Goal: Task Accomplishment & Management: Use online tool/utility

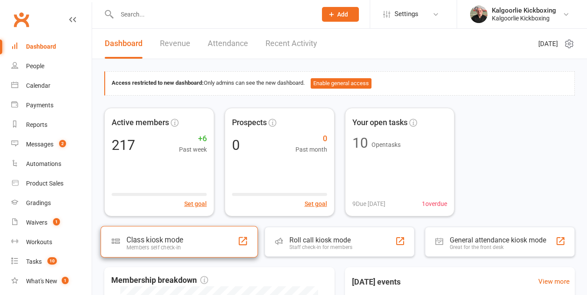
click at [161, 241] on div "Class kiosk mode" at bounding box center [154, 240] width 56 height 9
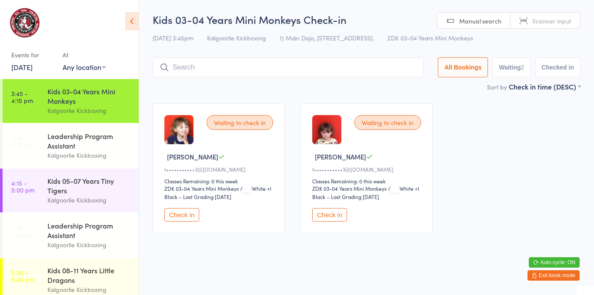
click at [183, 208] on button "Check in" at bounding box center [181, 214] width 35 height 13
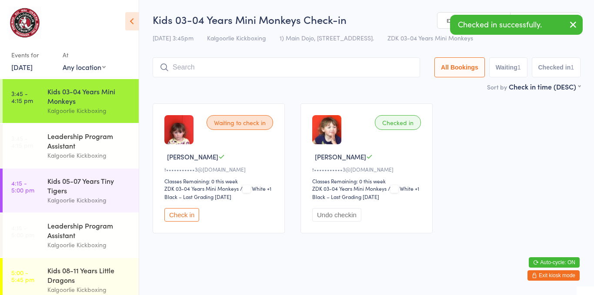
click at [183, 208] on button "Check in" at bounding box center [181, 214] width 35 height 13
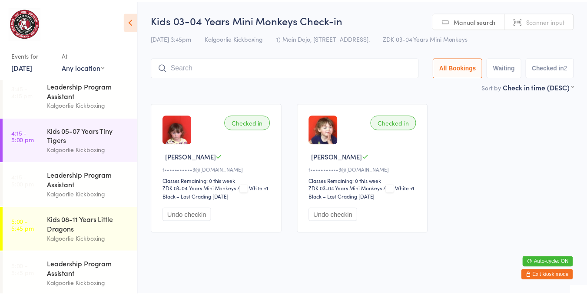
scroll to position [50, 0]
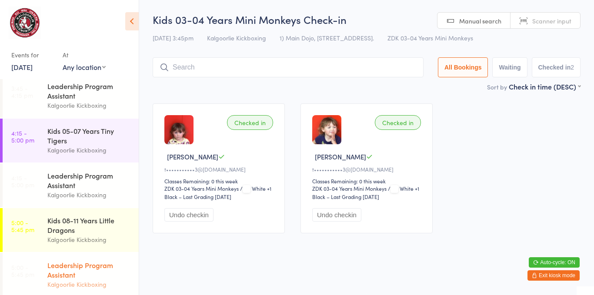
click at [82, 259] on div "Leadership Program Assistant Kalgoorlie Kickboxing" at bounding box center [92, 275] width 91 height 44
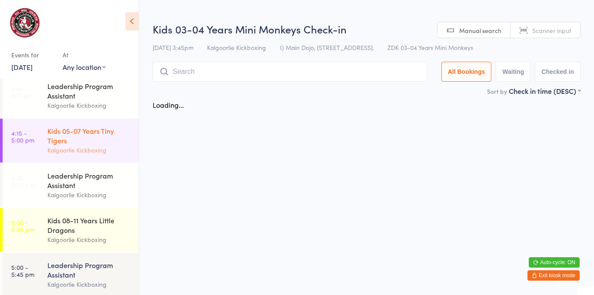
click at [46, 136] on link "4:15 - 5:00 pm Kids 05-07 Years Tiny Tigers Kalgoorlie Kickboxing" at bounding box center [71, 141] width 136 height 44
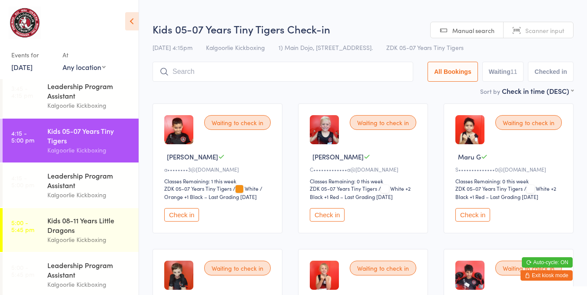
click at [187, 210] on button "Check in" at bounding box center [181, 214] width 35 height 13
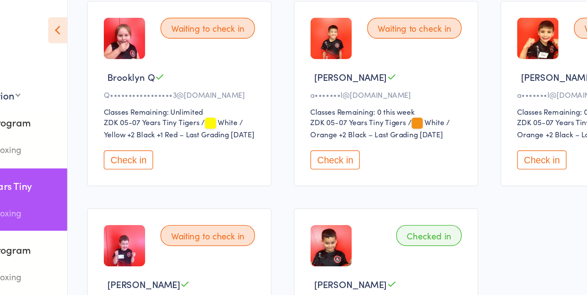
scroll to position [383, 0]
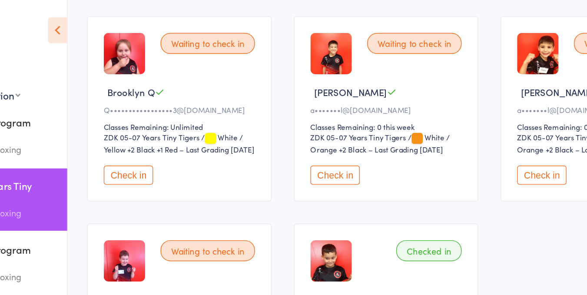
click at [181, 124] on button "Check in" at bounding box center [181, 122] width 35 height 13
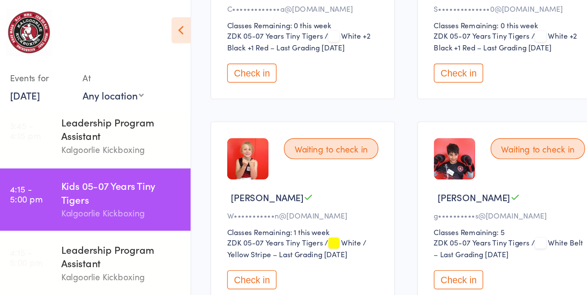
scroll to position [156, 0]
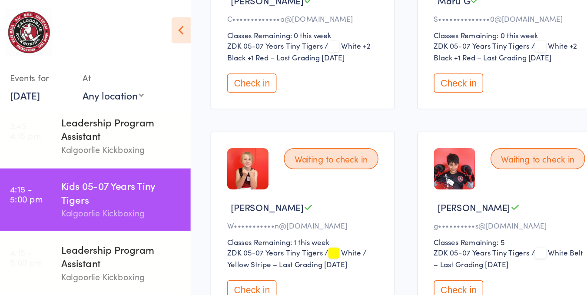
click at [234, 128] on div "Waiting to check in Daisy L W•••••••••••n@hotmail.com Classes Remaining: 1 this…" at bounding box center [218, 158] width 130 height 130
click at [236, 108] on div "Waiting to check in" at bounding box center [237, 111] width 66 height 15
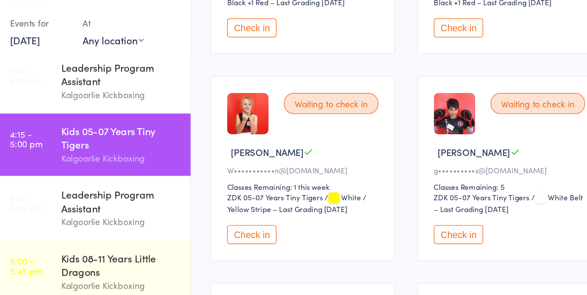
click at [174, 199] on button "Check in" at bounding box center [181, 203] width 35 height 13
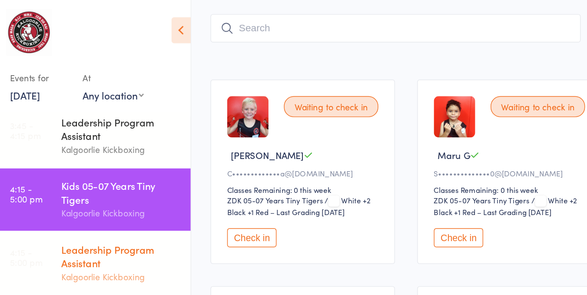
scroll to position [47, 0]
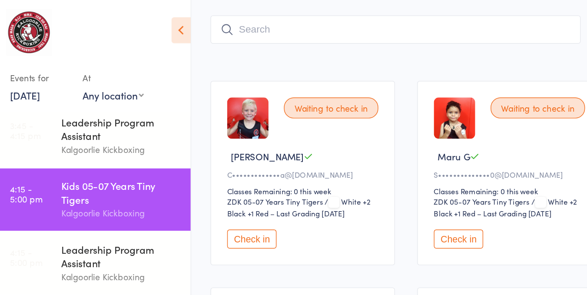
click at [178, 164] on button "Check in" at bounding box center [181, 168] width 35 height 13
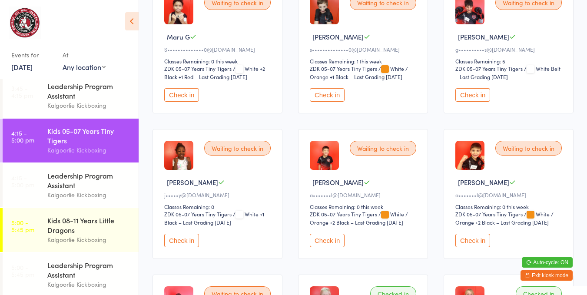
scroll to position [127, 0]
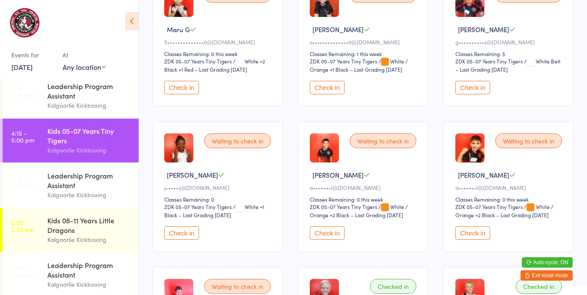
click at [333, 226] on button "Check in" at bounding box center [327, 232] width 35 height 13
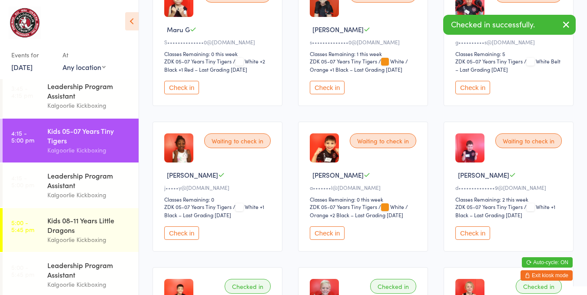
click at [322, 226] on button "Check in" at bounding box center [327, 232] width 35 height 13
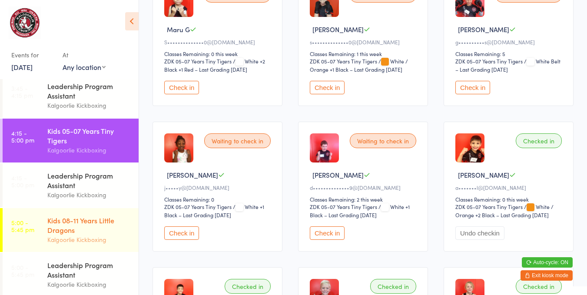
click at [66, 227] on div "Kids 08-11 Years Little Dragons" at bounding box center [89, 225] width 84 height 19
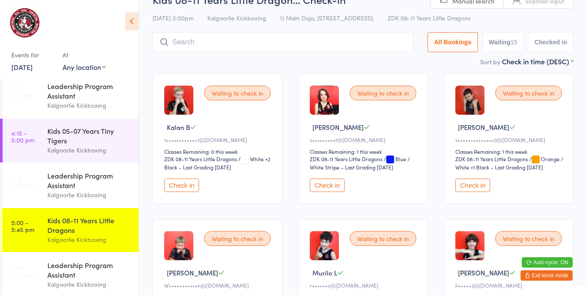
scroll to position [33, 0]
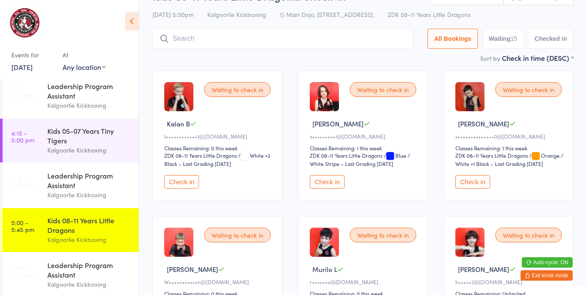
click at [470, 175] on button "Check in" at bounding box center [472, 181] width 35 height 13
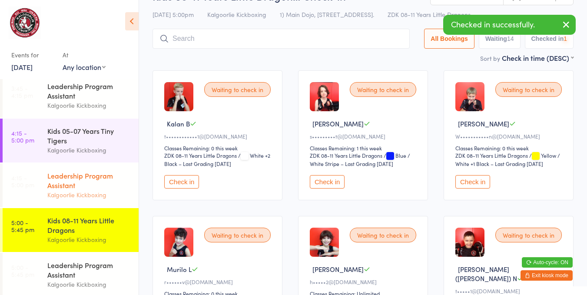
click at [78, 180] on div "Leadership Program Assistant" at bounding box center [89, 180] width 84 height 19
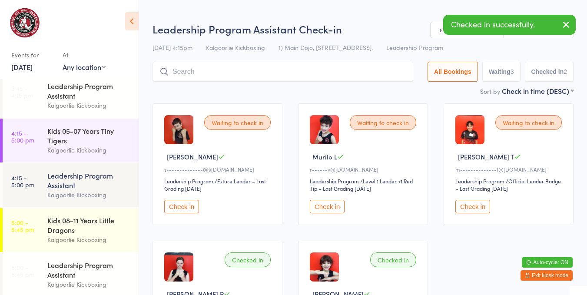
click at [173, 209] on button "Check in" at bounding box center [181, 206] width 35 height 13
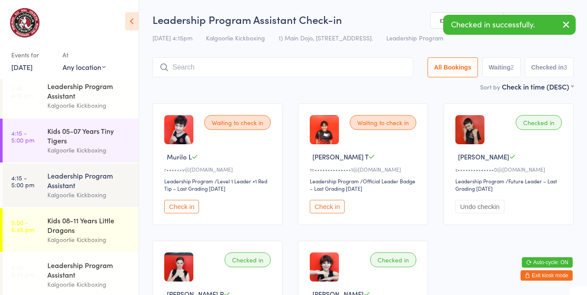
scroll to position [54, 0]
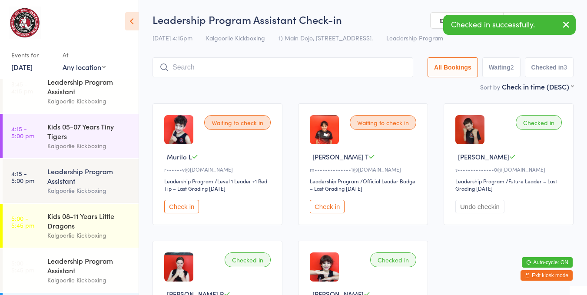
click at [112, 140] on div "Kids 05-07 Years Tiny Tigers" at bounding box center [89, 131] width 84 height 19
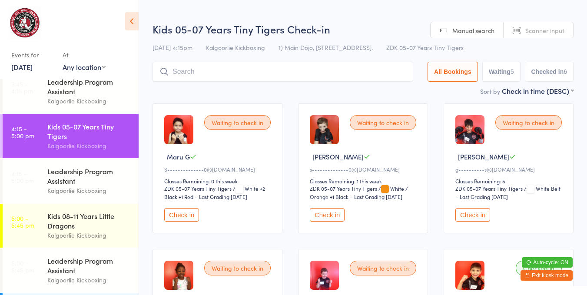
click at [324, 211] on button "Check in" at bounding box center [327, 214] width 35 height 13
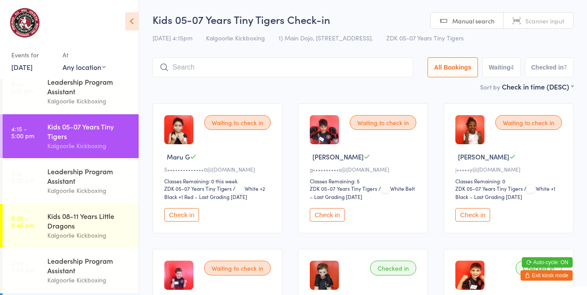
click at [323, 208] on button "Check in" at bounding box center [327, 214] width 35 height 13
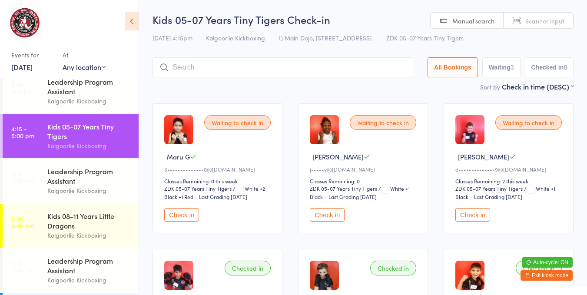
click at [475, 209] on button "Check in" at bounding box center [472, 214] width 35 height 13
click at [182, 208] on button "Check in" at bounding box center [181, 214] width 35 height 13
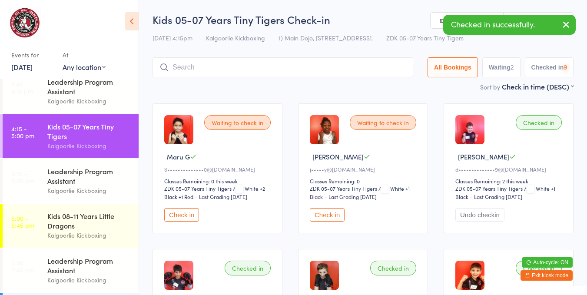
click at [185, 201] on div "Waiting to check in Maru G S••••••••••••••0@hotmail.com Classes Remaining: 0 th…" at bounding box center [218, 168] width 130 height 130
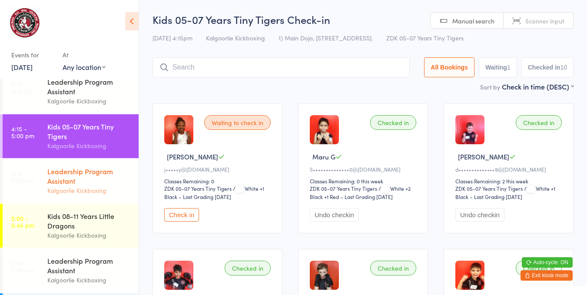
click at [53, 172] on div "Leadership Program Assistant" at bounding box center [89, 175] width 84 height 19
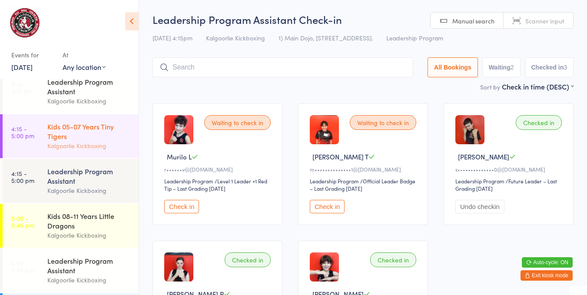
click at [74, 130] on div "Kids 05-07 Years Tiny Tigers" at bounding box center [89, 131] width 84 height 19
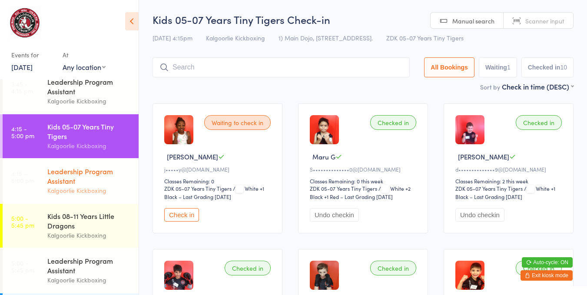
click at [55, 182] on div "Leadership Program Assistant" at bounding box center [89, 175] width 84 height 19
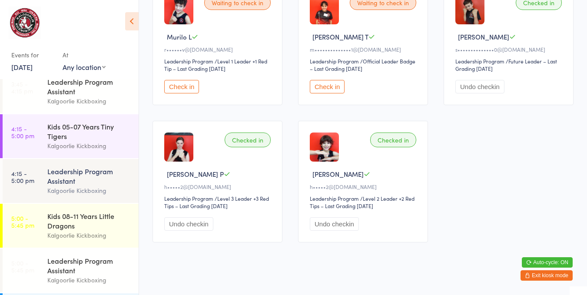
scroll to position [125, 0]
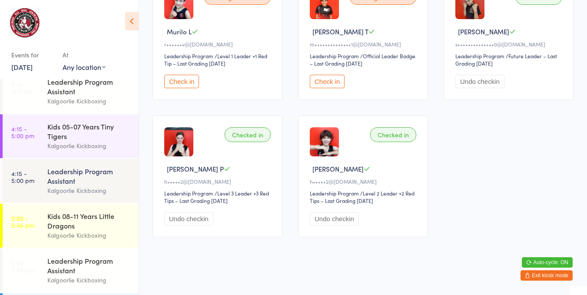
click at [191, 218] on button "Undo checkin" at bounding box center [188, 218] width 49 height 13
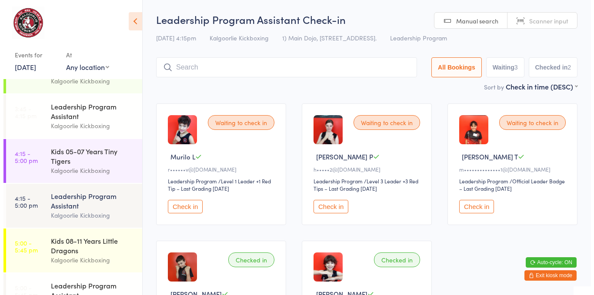
scroll to position [0, 0]
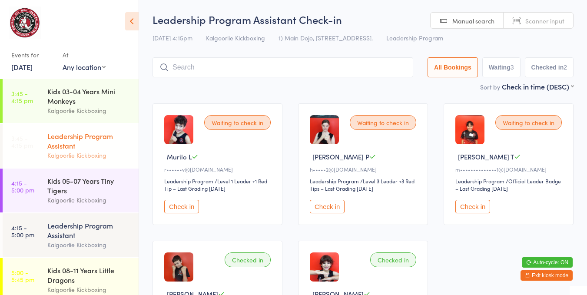
click at [67, 140] on div "Leadership Program Assistant" at bounding box center [89, 140] width 84 height 19
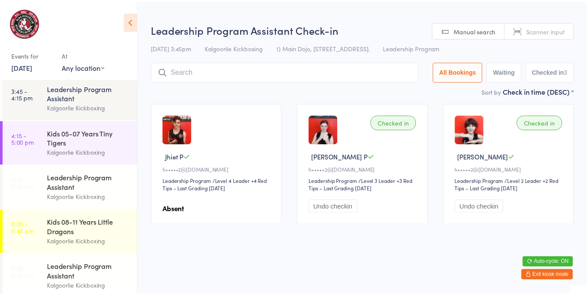
scroll to position [49, 0]
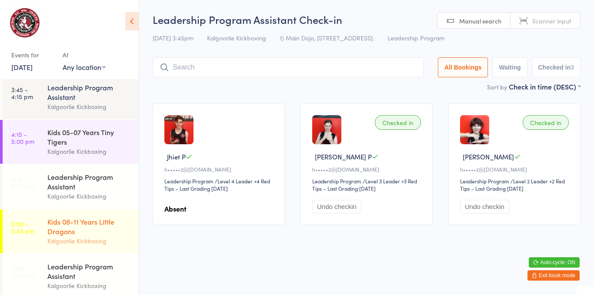
click at [77, 225] on div "Kids 08-11 Years Little Dragons" at bounding box center [89, 226] width 84 height 19
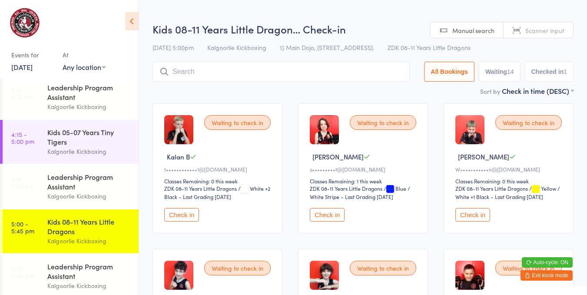
click at [222, 261] on div "Waiting to check in" at bounding box center [237, 268] width 66 height 15
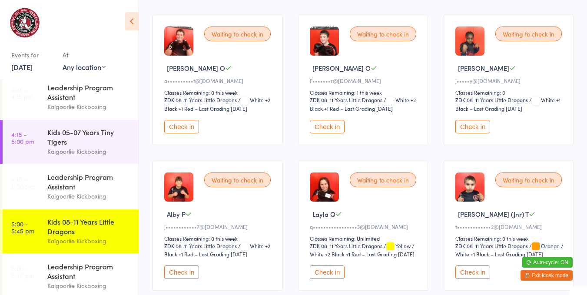
scroll to position [399, 0]
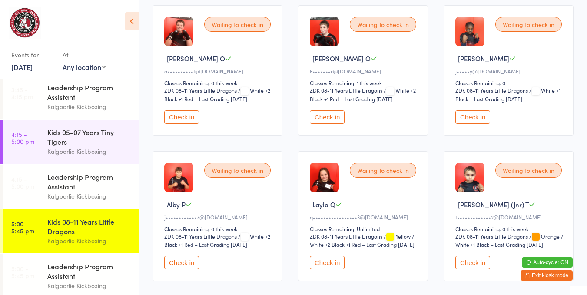
click at [331, 257] on button "Check in" at bounding box center [327, 262] width 35 height 13
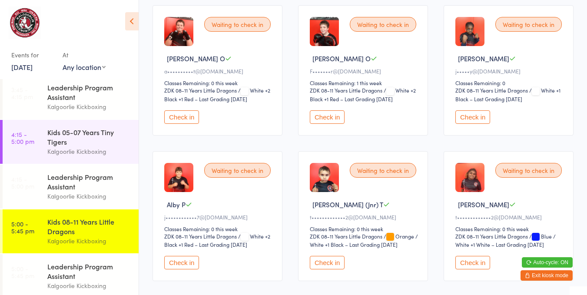
click at [109, 141] on div "Kids 05-07 Years Tiny Tigers" at bounding box center [89, 136] width 84 height 19
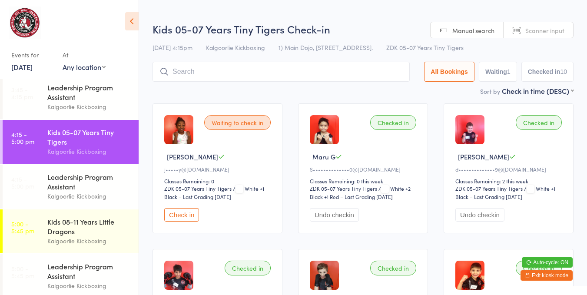
click at [187, 212] on button "Check in" at bounding box center [181, 214] width 35 height 13
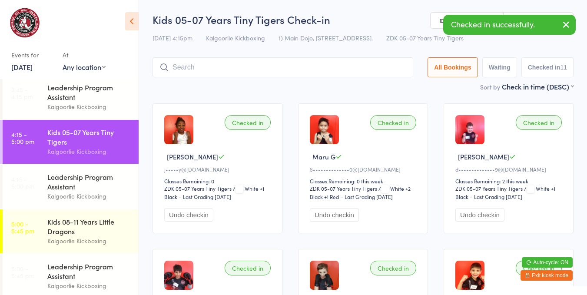
click at [109, 239] on div "Kalgoorlie Kickboxing" at bounding box center [89, 241] width 84 height 10
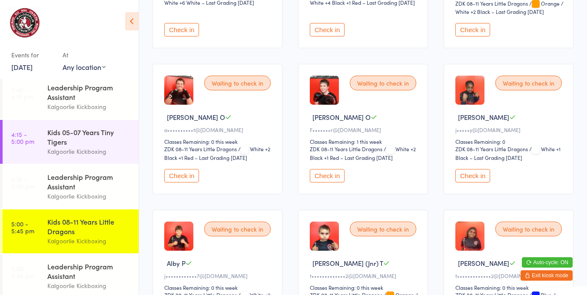
click at [434, 282] on div "Waiting to check in Kalan B t••••••••••••1@gmail.com Classes Remaining: 0 this …" at bounding box center [363, 125] width 437 height 738
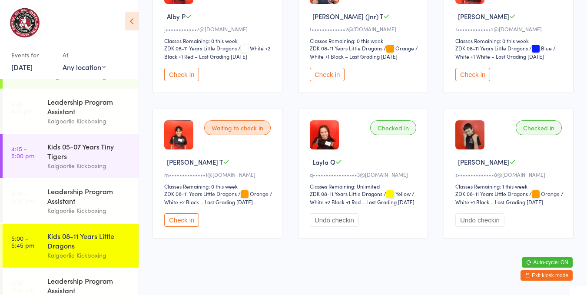
scroll to position [37, 0]
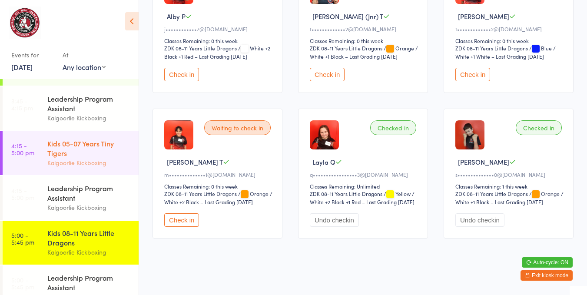
click at [123, 159] on div "Kalgoorlie Kickboxing" at bounding box center [89, 163] width 84 height 10
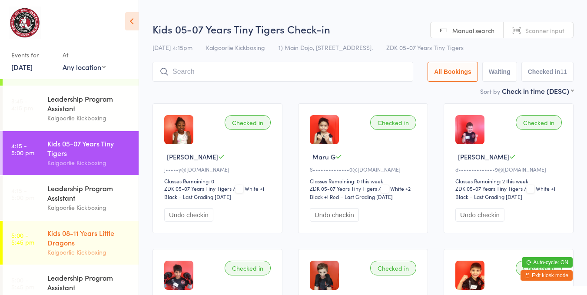
click at [107, 243] on div "Kids 08-11 Years Little Dragons" at bounding box center [89, 237] width 84 height 19
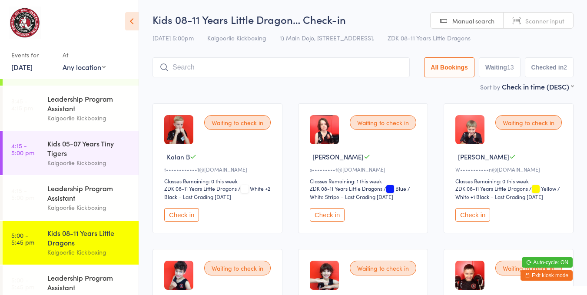
click at [452, 68] on button "All Bookings" at bounding box center [449, 67] width 50 height 20
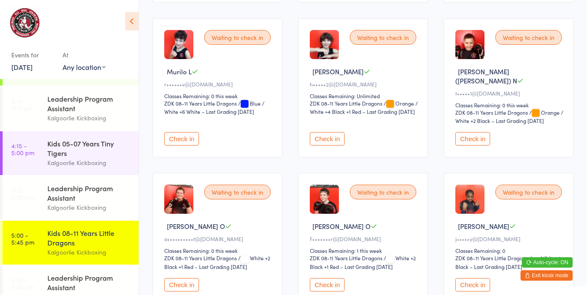
scroll to position [233, 0]
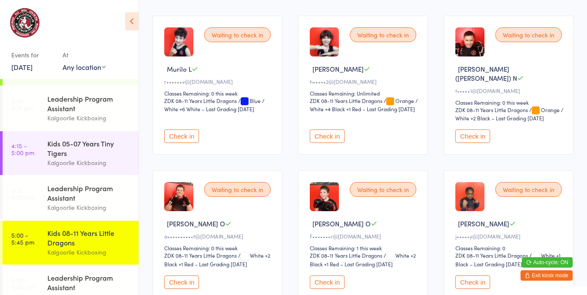
click at [479, 276] on button "Check in" at bounding box center [472, 282] width 35 height 13
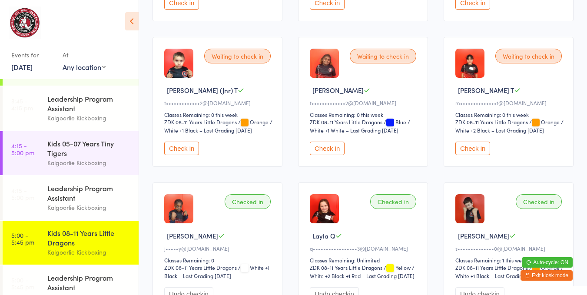
click at [419, 245] on div "Checked in Layla Q q•••••••••••••••••3@gmail.com Classes Remaining: Unlimited Z…" at bounding box center [363, 248] width 130 height 130
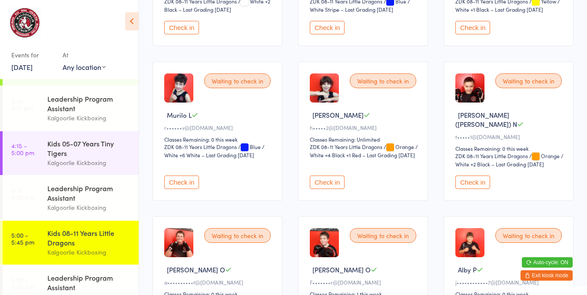
scroll to position [180, 0]
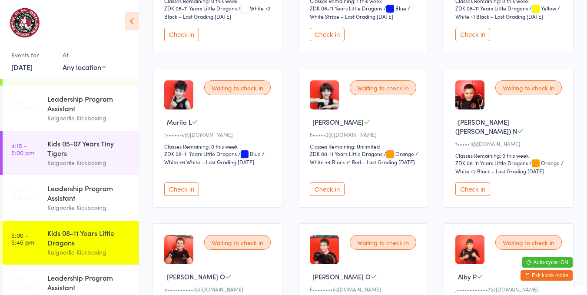
click at [331, 183] on button "Check in" at bounding box center [327, 189] width 35 height 13
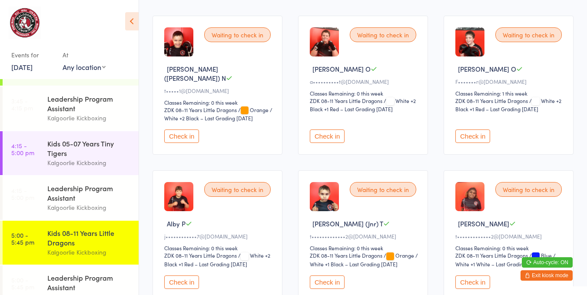
click at [201, 21] on div "Waiting to check in Zach (Zachariah) N t•••••1@gmail.com Classes Remaining: 0 t…" at bounding box center [218, 85] width 130 height 139
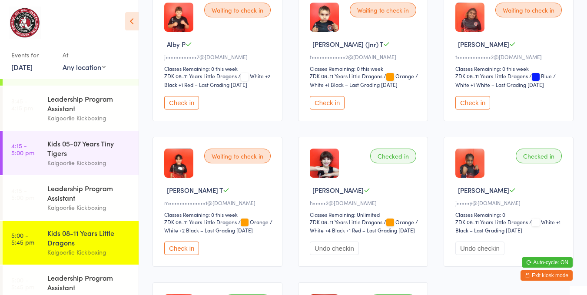
scroll to position [413, 0]
click at [175, 241] on button "Check in" at bounding box center [181, 247] width 35 height 13
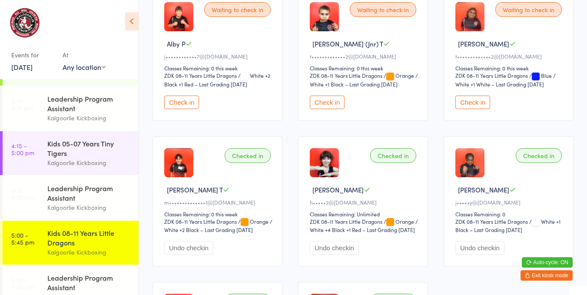
click at [468, 96] on button "Check in" at bounding box center [472, 102] width 35 height 13
click at [328, 96] on button "Check in" at bounding box center [327, 102] width 35 height 13
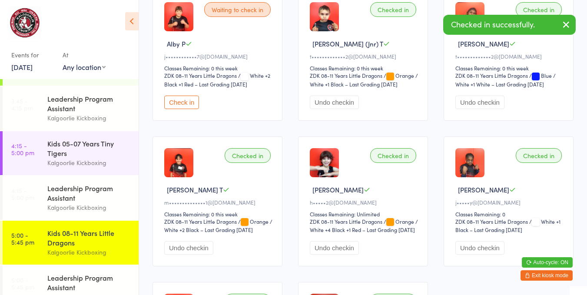
click at [333, 74] on div "Checked in Leigh (Jnr) T t•••••••••••••2@gmail.com Classes Remaining: 0 this we…" at bounding box center [363, 55] width 130 height 130
click at [334, 96] on button "Undo checkin" at bounding box center [334, 102] width 49 height 13
click at [321, 96] on button "Check in" at bounding box center [327, 102] width 35 height 13
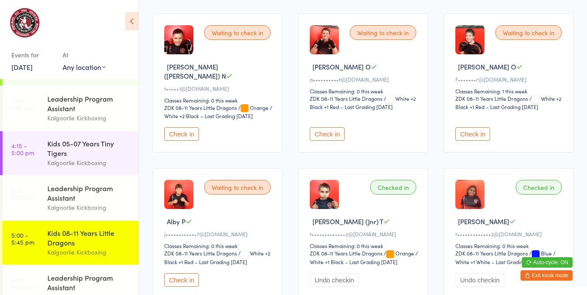
scroll to position [238, 0]
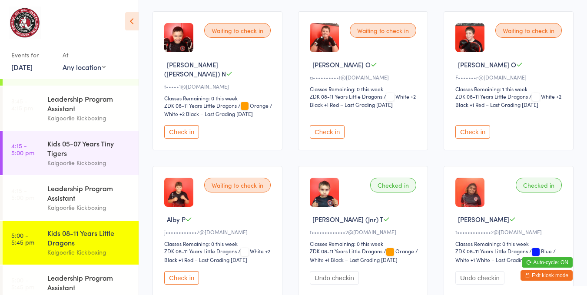
click at [180, 271] on button "Check in" at bounding box center [181, 277] width 35 height 13
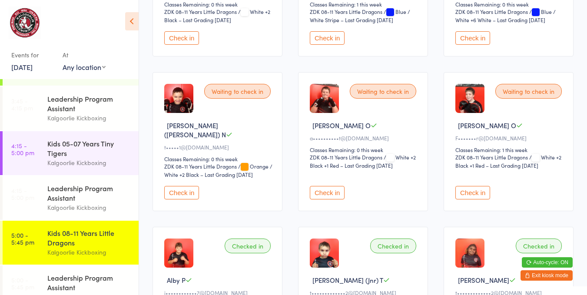
scroll to position [0, 0]
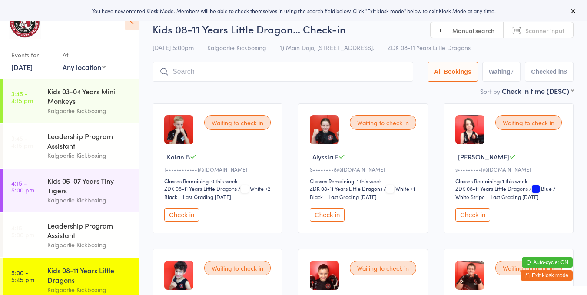
click at [329, 209] on button "Check in" at bounding box center [327, 214] width 35 height 13
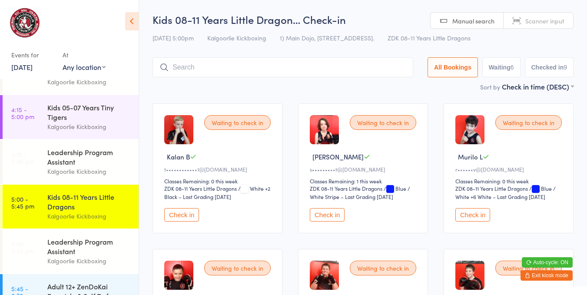
scroll to position [80, 0]
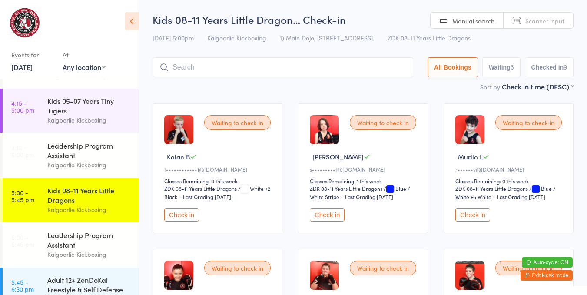
click at [95, 199] on div "Kids 08-11 Years Little Dragons" at bounding box center [89, 195] width 84 height 19
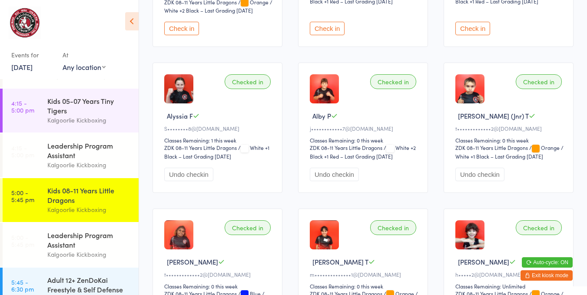
click at [368, 257] on div "[PERSON_NAME] T" at bounding box center [364, 261] width 109 height 9
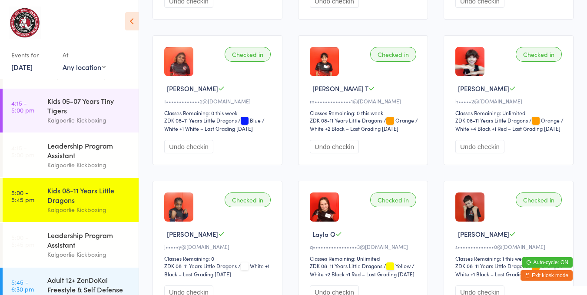
scroll to position [519, 0]
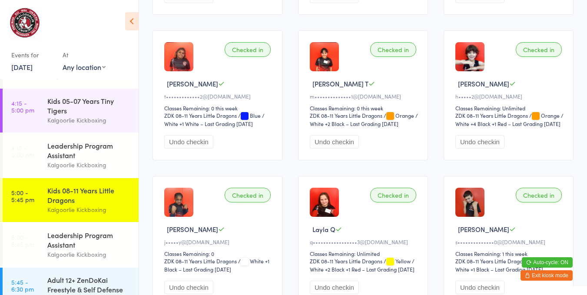
click at [88, 195] on div "Kids 08-11 Years Little Dragons" at bounding box center [89, 195] width 84 height 19
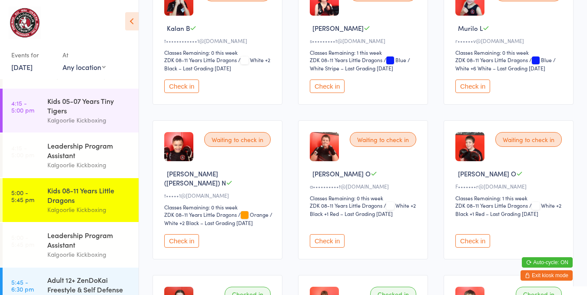
scroll to position [129, 0]
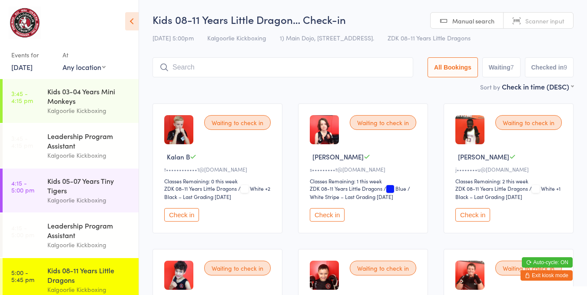
click at [465, 218] on button "Check in" at bounding box center [472, 214] width 35 height 13
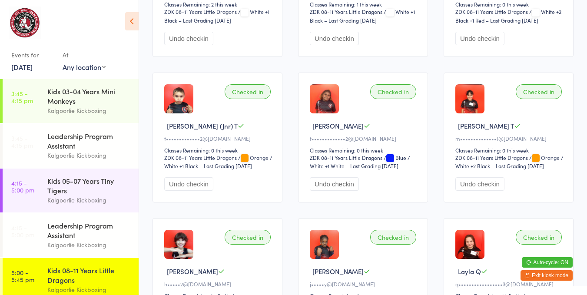
scroll to position [474, 0]
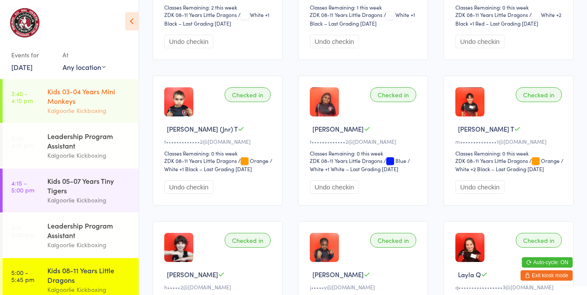
click at [80, 110] on div "Kalgoorlie Kickboxing" at bounding box center [89, 111] width 84 height 10
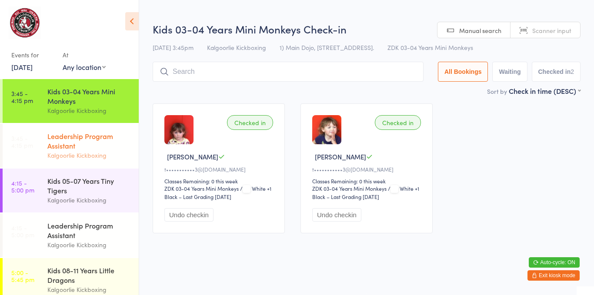
click at [92, 147] on div "Leadership Program Assistant" at bounding box center [89, 140] width 84 height 19
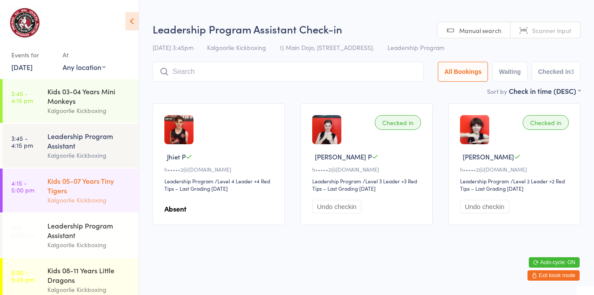
click at [92, 185] on div "Kids 05-07 Years Tiny Tigers" at bounding box center [89, 185] width 84 height 19
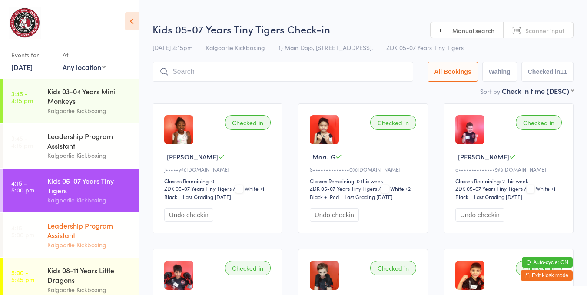
click at [98, 236] on div "Leadership Program Assistant" at bounding box center [89, 230] width 84 height 19
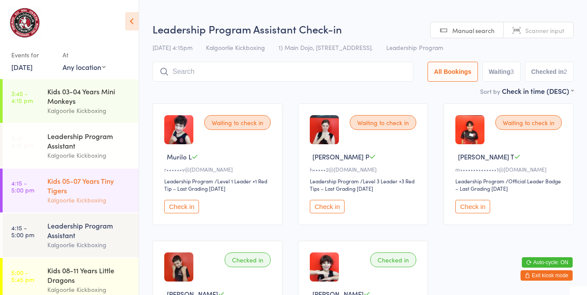
click at [96, 192] on div "Kids 05-07 Years Tiny Tigers" at bounding box center [89, 185] width 84 height 19
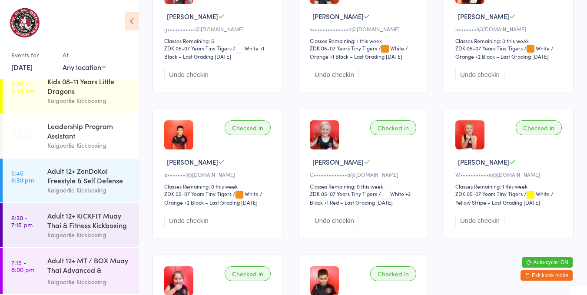
scroll to position [436, 0]
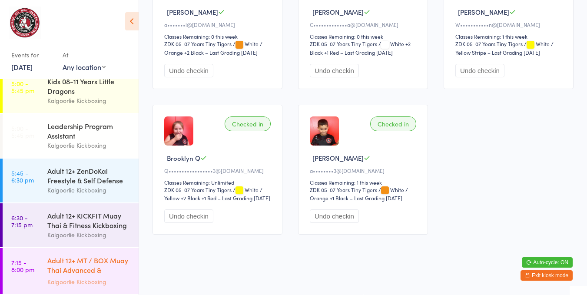
click at [101, 264] on div "Adult 12+ MT / BOX Muay Thai Advanced & SPARRING" at bounding box center [89, 266] width 84 height 21
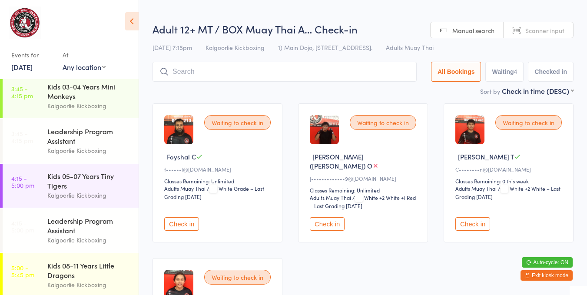
scroll to position [7, 0]
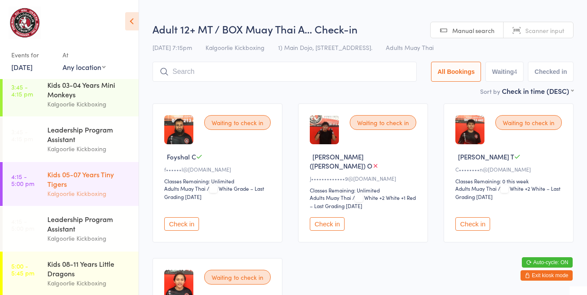
click at [95, 185] on div "Kids 05-07 Years Tiny Tigers" at bounding box center [89, 178] width 84 height 19
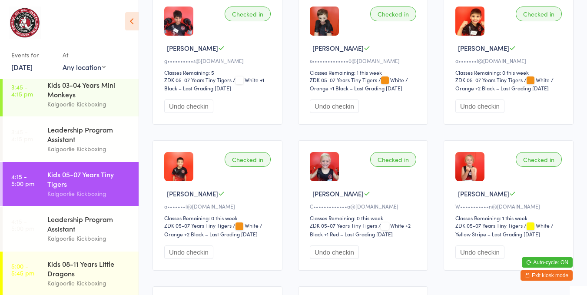
scroll to position [255, 0]
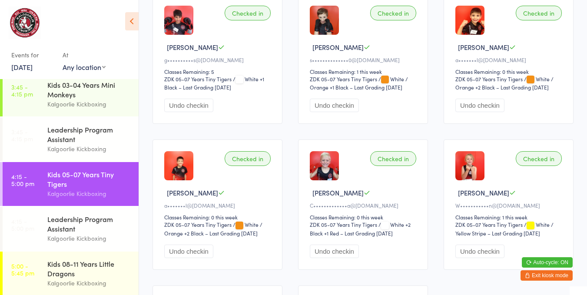
click at [340, 245] on button "Undo checkin" at bounding box center [334, 251] width 49 height 13
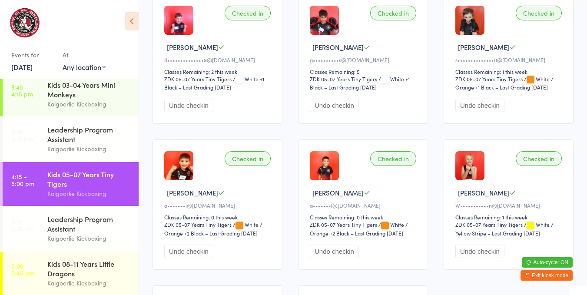
click at [471, 245] on button "Undo checkin" at bounding box center [479, 251] width 49 height 13
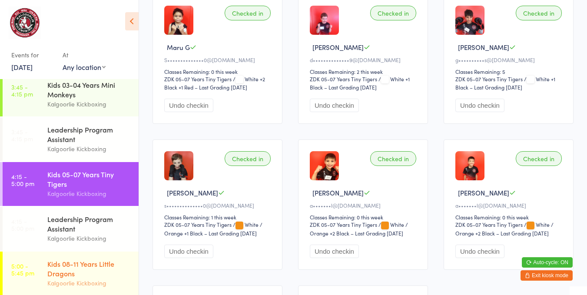
click at [101, 257] on div "Kids 08-11 Years Little Dragons Kalgoorlie Kickboxing" at bounding box center [92, 274] width 91 height 44
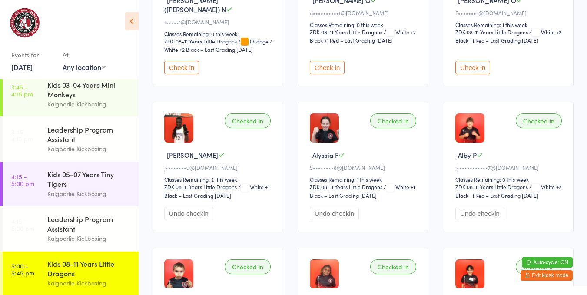
scroll to position [305, 0]
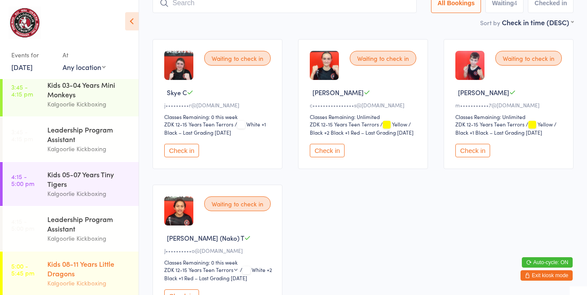
scroll to position [126, 0]
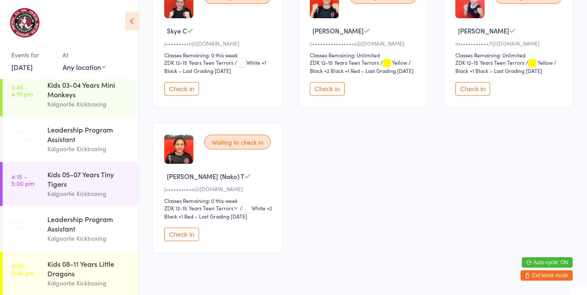
click at [182, 233] on button "Check in" at bounding box center [181, 234] width 35 height 13
click at [107, 226] on div "Leadership Program Assistant" at bounding box center [89, 223] width 84 height 19
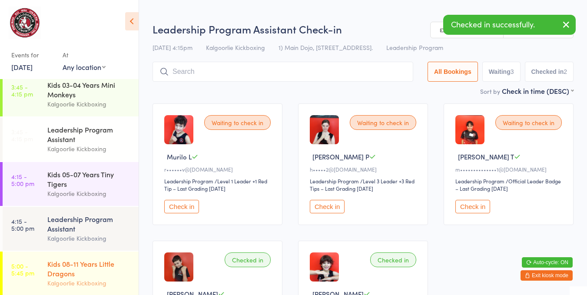
click at [102, 268] on div "Kids 08-11 Years Little Dragons" at bounding box center [89, 268] width 84 height 19
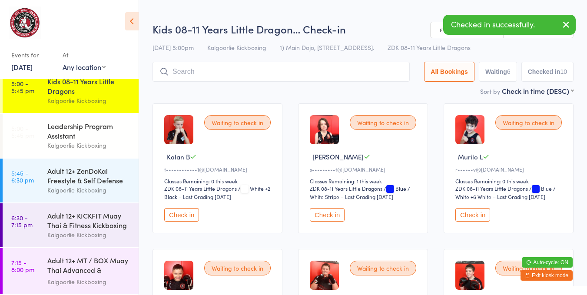
scroll to position [191, 0]
click at [88, 216] on div "Adult 12+ KICKFIT Muay Thai & Fitness Kickboxing" at bounding box center [89, 220] width 84 height 19
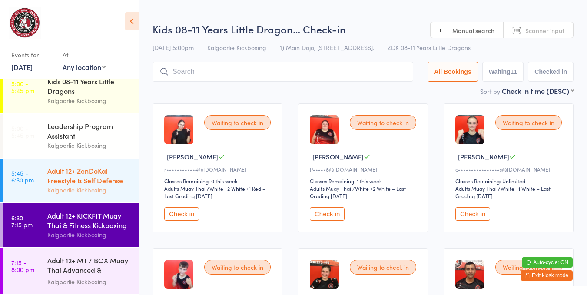
click at [96, 179] on div "Adult 12+ ZenDoKai Freestyle & Self Defense" at bounding box center [89, 175] width 84 height 19
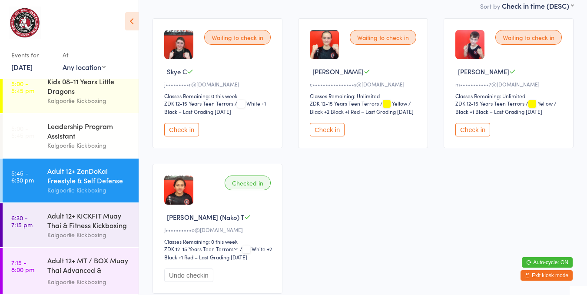
scroll to position [91, 0]
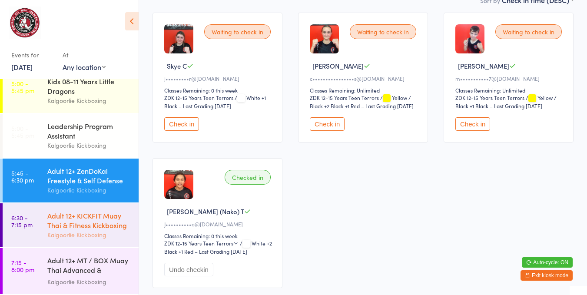
click at [90, 204] on div "Adult 12+ KICKFIT Muay Thai & Fitness Kickboxing Kalgoorlie Kickboxing" at bounding box center [92, 225] width 91 height 44
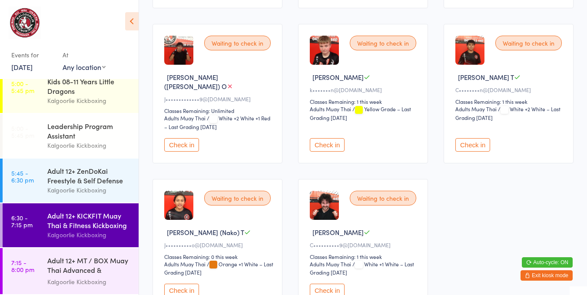
scroll to position [375, 0]
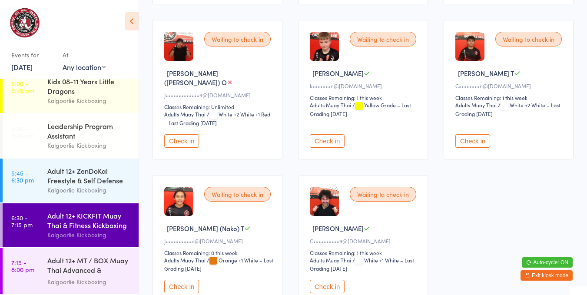
click at [190, 280] on button "Check in" at bounding box center [181, 286] width 35 height 13
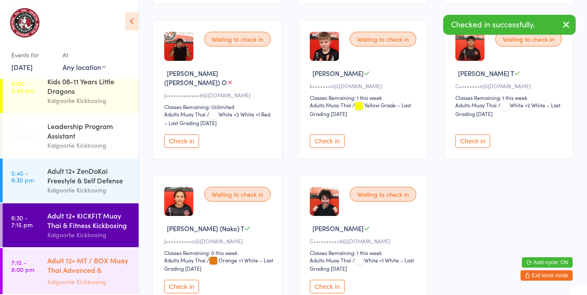
click at [99, 264] on div "Adult 12+ MT / BOX Muay Thai Advanced & SPARRING" at bounding box center [89, 266] width 84 height 21
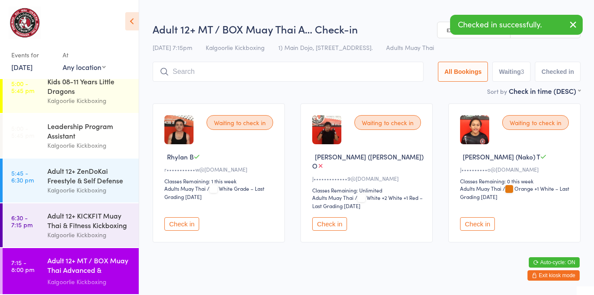
click at [475, 201] on div "Waiting to check in Ngakau (Nako) T J••••••••••o@gmail.com Classes Remaining: 0…" at bounding box center [514, 172] width 132 height 139
click at [494, 219] on button "Check in" at bounding box center [477, 223] width 35 height 13
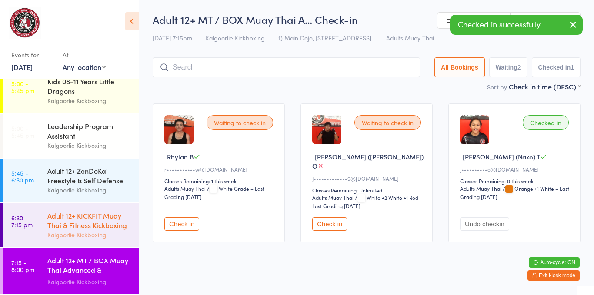
click at [102, 224] on div "Adult 12+ KICKFIT Muay Thai & Fitness Kickboxing" at bounding box center [89, 220] width 84 height 19
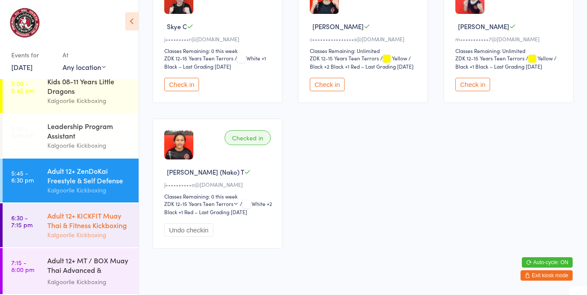
scroll to position [148, 0]
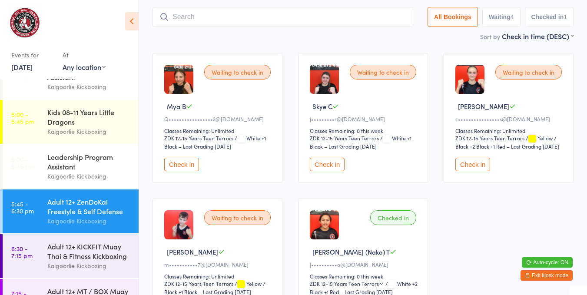
scroll to position [191, 0]
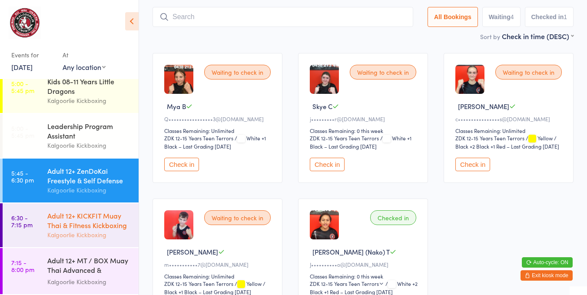
click at [72, 226] on div "Adult 12+ KICKFIT Muay Thai & Fitness Kickboxing" at bounding box center [89, 220] width 84 height 19
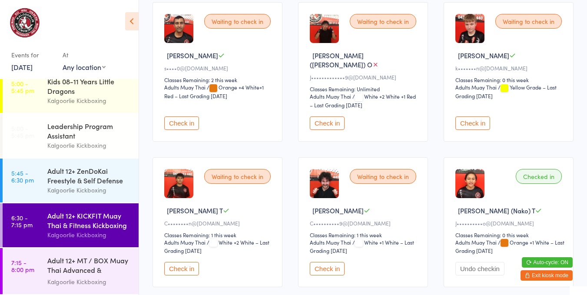
scroll to position [395, 0]
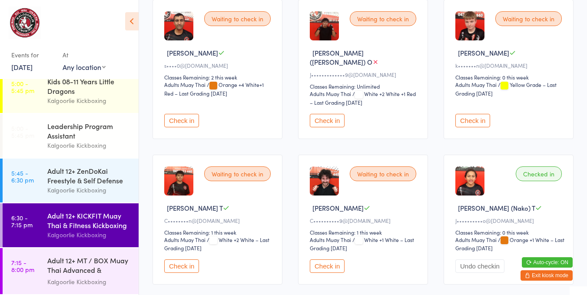
click at [470, 114] on button "Check in" at bounding box center [472, 120] width 35 height 13
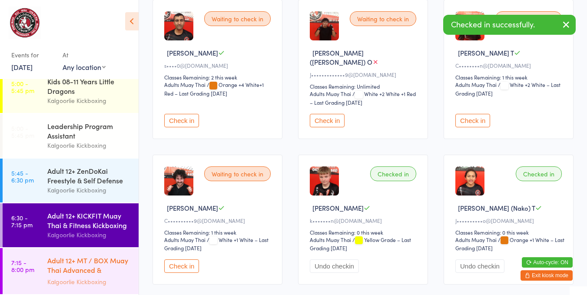
click at [74, 272] on div "Adult 12+ MT / BOX Muay Thai Advanced & SPARRING" at bounding box center [89, 266] width 84 height 21
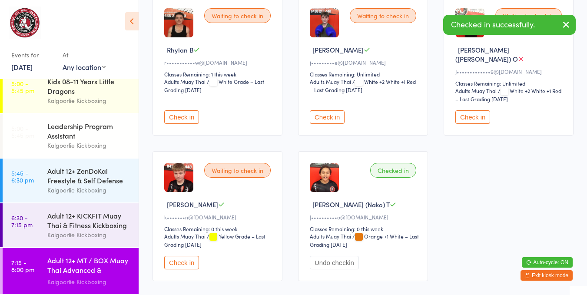
scroll to position [129, 0]
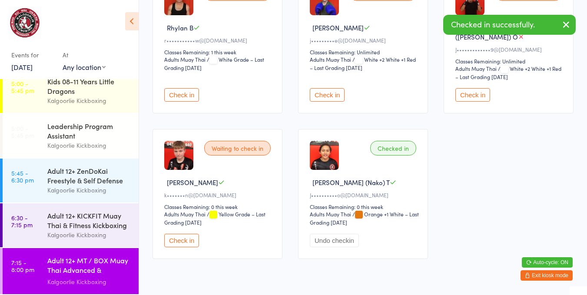
click at [186, 234] on button "Check in" at bounding box center [181, 240] width 35 height 13
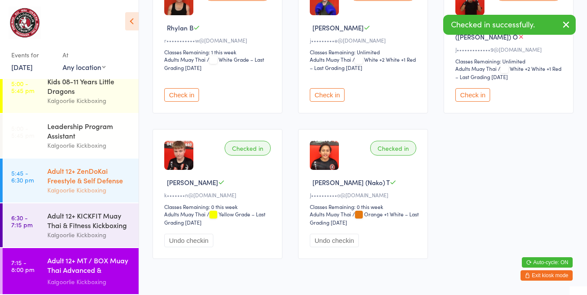
click at [71, 185] on div "Kalgoorlie Kickboxing" at bounding box center [89, 190] width 84 height 10
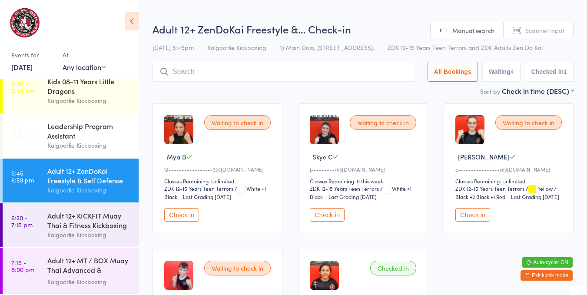
click at [183, 218] on button "Check in" at bounding box center [181, 214] width 35 height 13
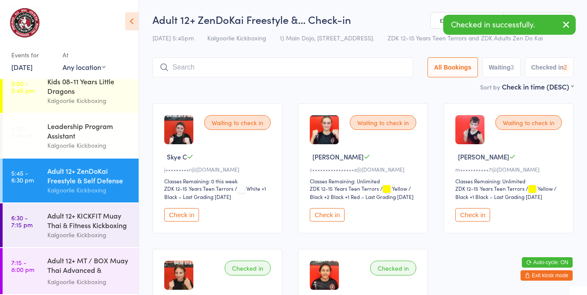
click at [334, 215] on button "Check in" at bounding box center [327, 214] width 35 height 13
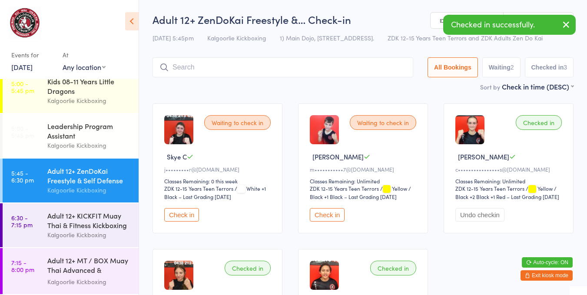
click at [181, 222] on button "Check in" at bounding box center [181, 214] width 35 height 13
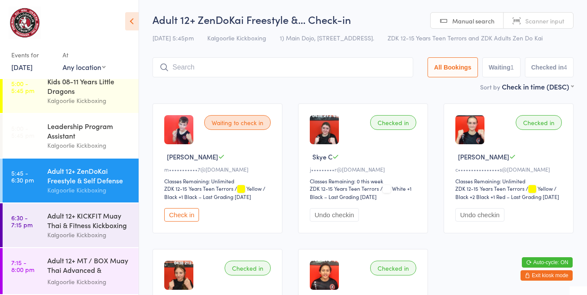
click at [190, 222] on button "Check in" at bounding box center [181, 214] width 35 height 13
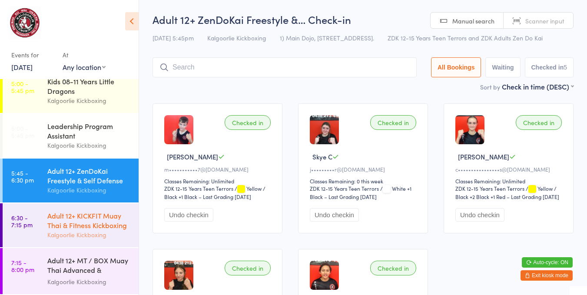
click at [84, 226] on div "Adult 12+ KICKFIT Muay Thai & Fitness Kickboxing" at bounding box center [89, 220] width 84 height 19
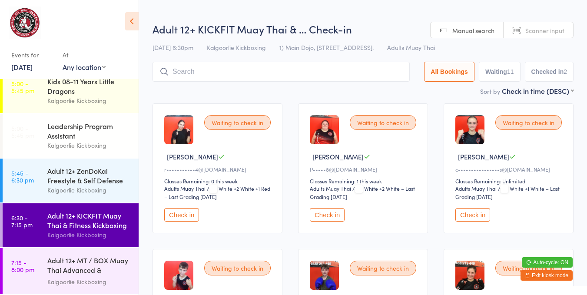
click at [180, 211] on button "Check in" at bounding box center [181, 214] width 35 height 13
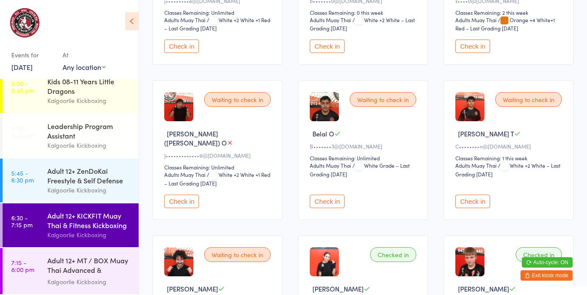
scroll to position [315, 0]
click at [465, 194] on button "Check in" at bounding box center [472, 200] width 35 height 13
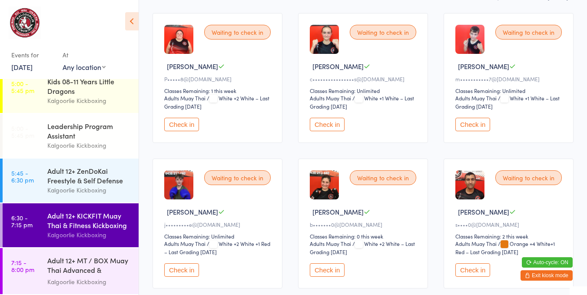
scroll to position [139, 0]
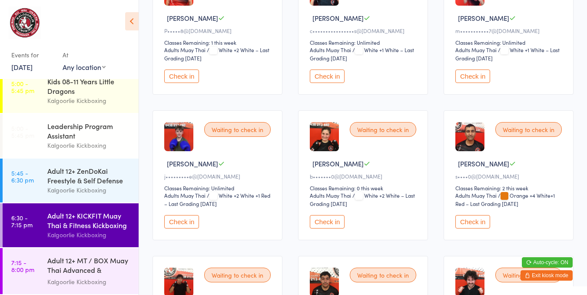
click at [191, 215] on button "Check in" at bounding box center [181, 221] width 35 height 13
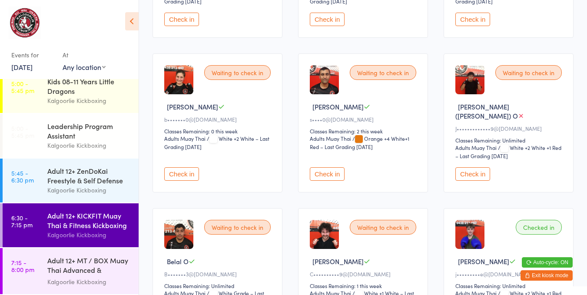
scroll to position [197, 0]
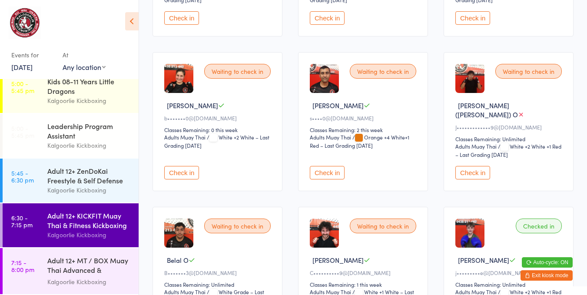
click at [187, 166] on button "Check in" at bounding box center [181, 172] width 35 height 13
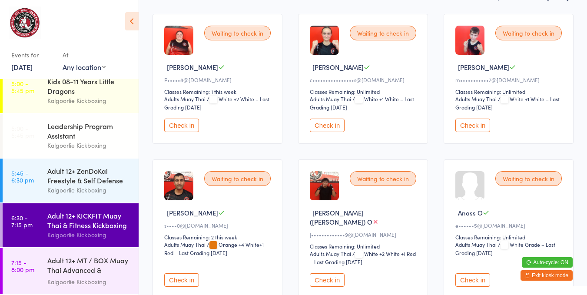
scroll to position [91, 0]
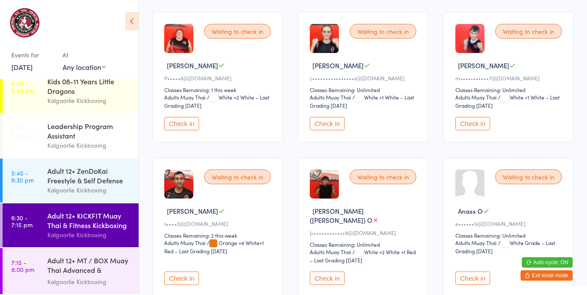
click at [473, 272] on button "Check in" at bounding box center [472, 278] width 35 height 13
click at [471, 272] on button "Check in" at bounding box center [472, 278] width 35 height 13
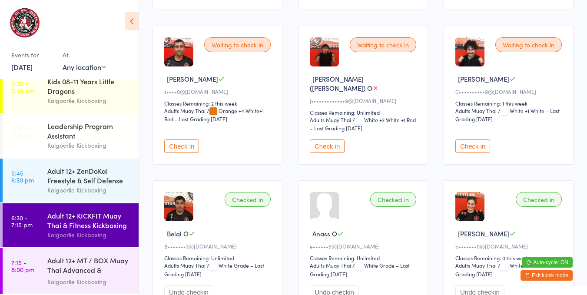
scroll to position [231, 0]
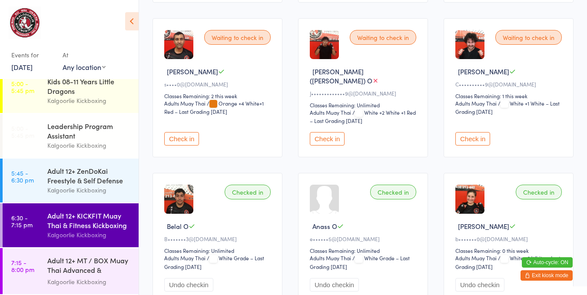
click at [473, 132] on button "Check in" at bounding box center [472, 138] width 35 height 13
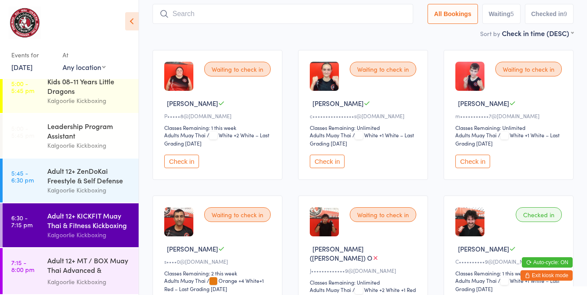
scroll to position [51, 0]
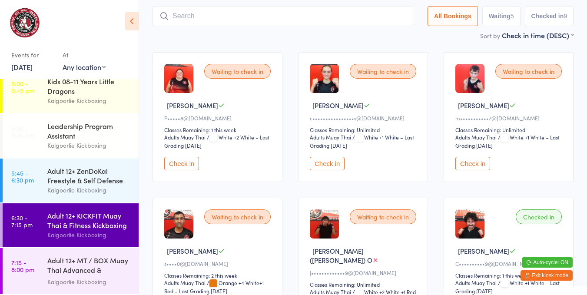
click at [191, 159] on button "Check in" at bounding box center [181, 163] width 35 height 13
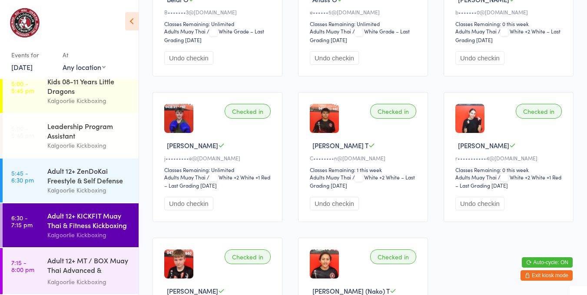
scroll to position [465, 0]
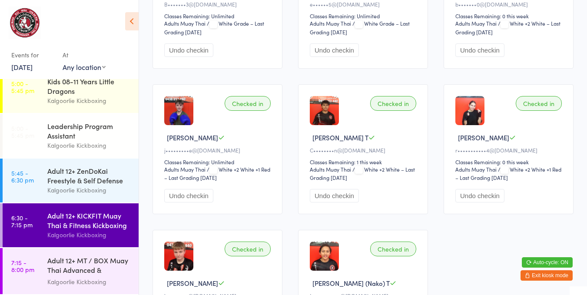
click at [55, 236] on div "Kalgoorlie Kickboxing" at bounding box center [89, 235] width 84 height 10
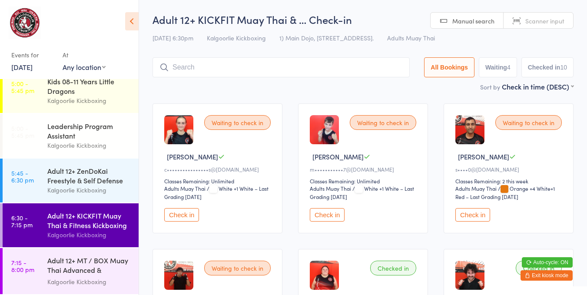
click at [471, 213] on button "Check in" at bounding box center [472, 214] width 35 height 13
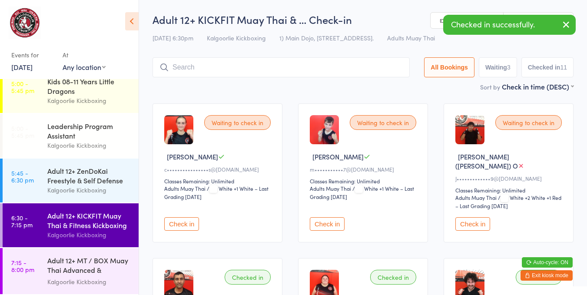
click at [80, 223] on div "Adult 12+ KICKFIT Muay Thai & Fitness Kickboxing" at bounding box center [89, 220] width 84 height 19
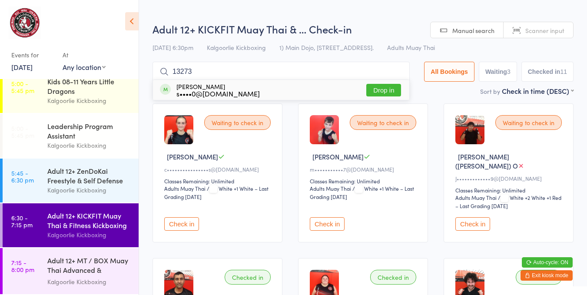
type input "13273"
click at [389, 90] on button "Drop in" at bounding box center [383, 90] width 35 height 13
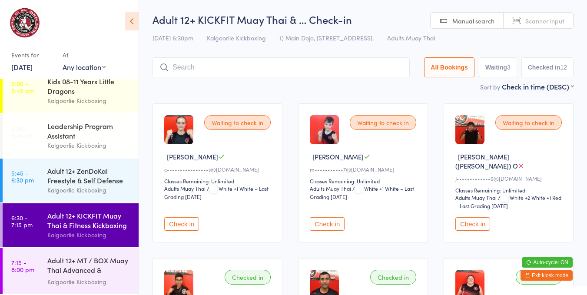
click at [473, 217] on button "Check in" at bounding box center [472, 223] width 35 height 13
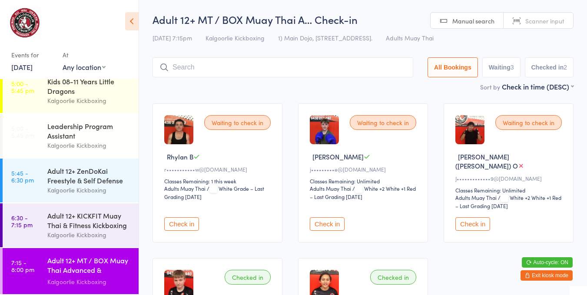
click at [231, 126] on div "Waiting to check in" at bounding box center [237, 122] width 66 height 15
click at [193, 217] on button "Check in" at bounding box center [181, 223] width 35 height 13
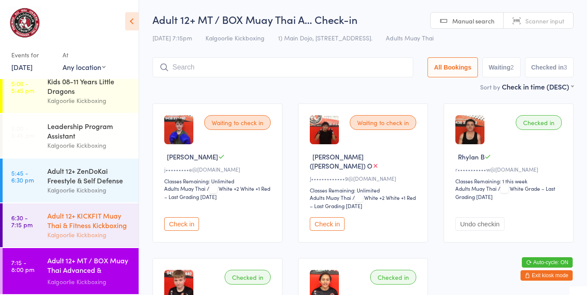
click at [80, 208] on div "Adult 12+ KICKFIT Muay Thai & Fitness Kickboxing Kalgoorlie Kickboxing" at bounding box center [92, 225] width 91 height 44
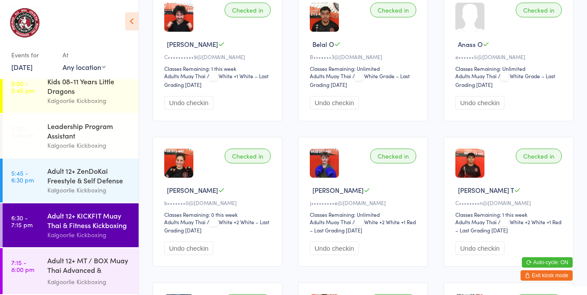
scroll to position [416, 0]
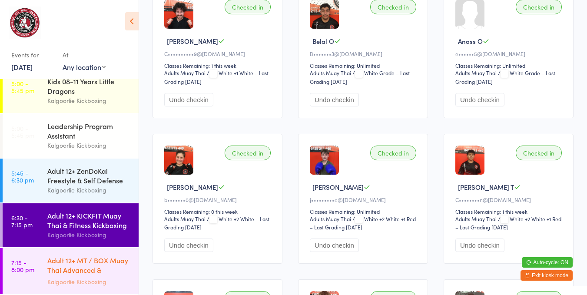
click at [98, 256] on div "Adult 12+ MT / BOX Muay Thai Advanced & SPARRING" at bounding box center [89, 266] width 84 height 21
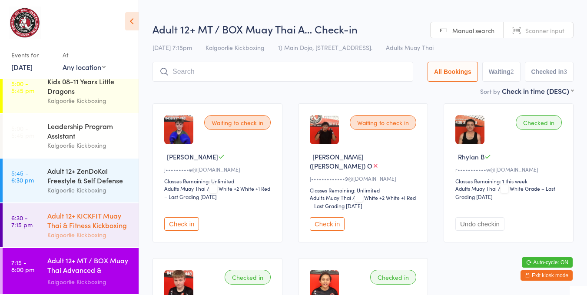
click at [90, 232] on div "Kalgoorlie Kickboxing" at bounding box center [89, 235] width 84 height 10
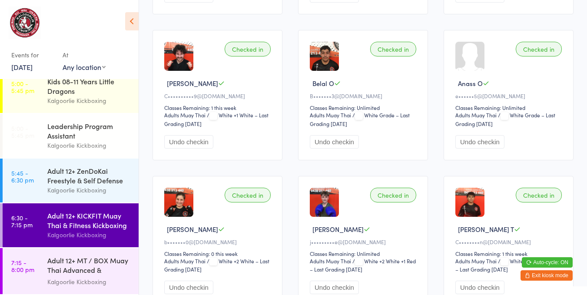
scroll to position [395, 0]
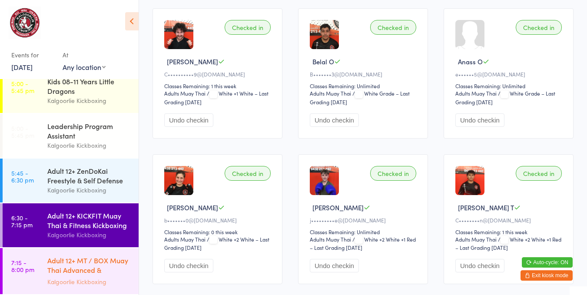
click at [81, 269] on div "Adult 12+ MT / BOX Muay Thai Advanced & SPARRING" at bounding box center [89, 266] width 84 height 21
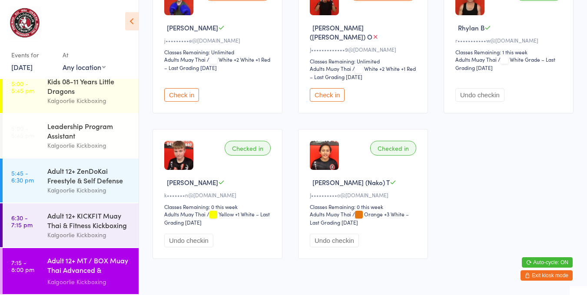
scroll to position [137, 0]
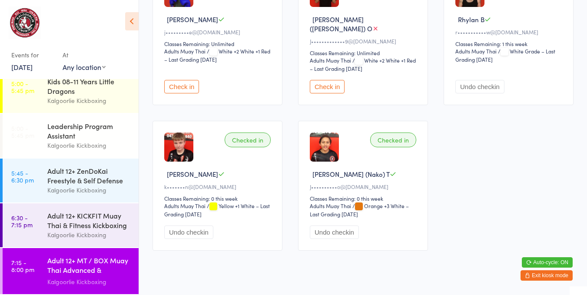
click at [335, 226] on button "Undo checkin" at bounding box center [334, 232] width 49 height 13
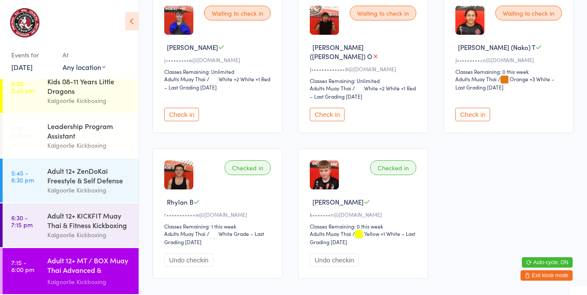
scroll to position [101, 0]
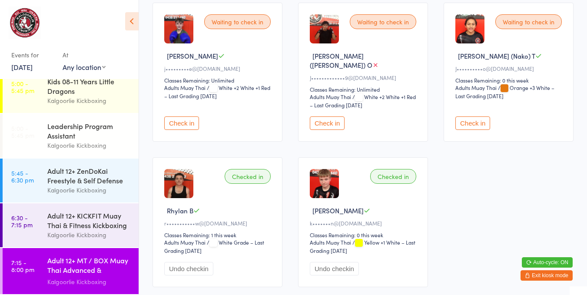
click at [186, 116] on button "Check in" at bounding box center [181, 122] width 35 height 13
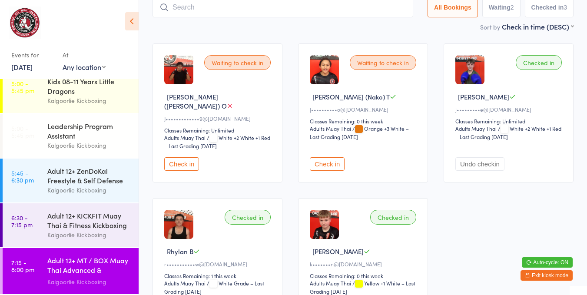
scroll to position [42, 0]
